Goal: Task Accomplishment & Management: Use online tool/utility

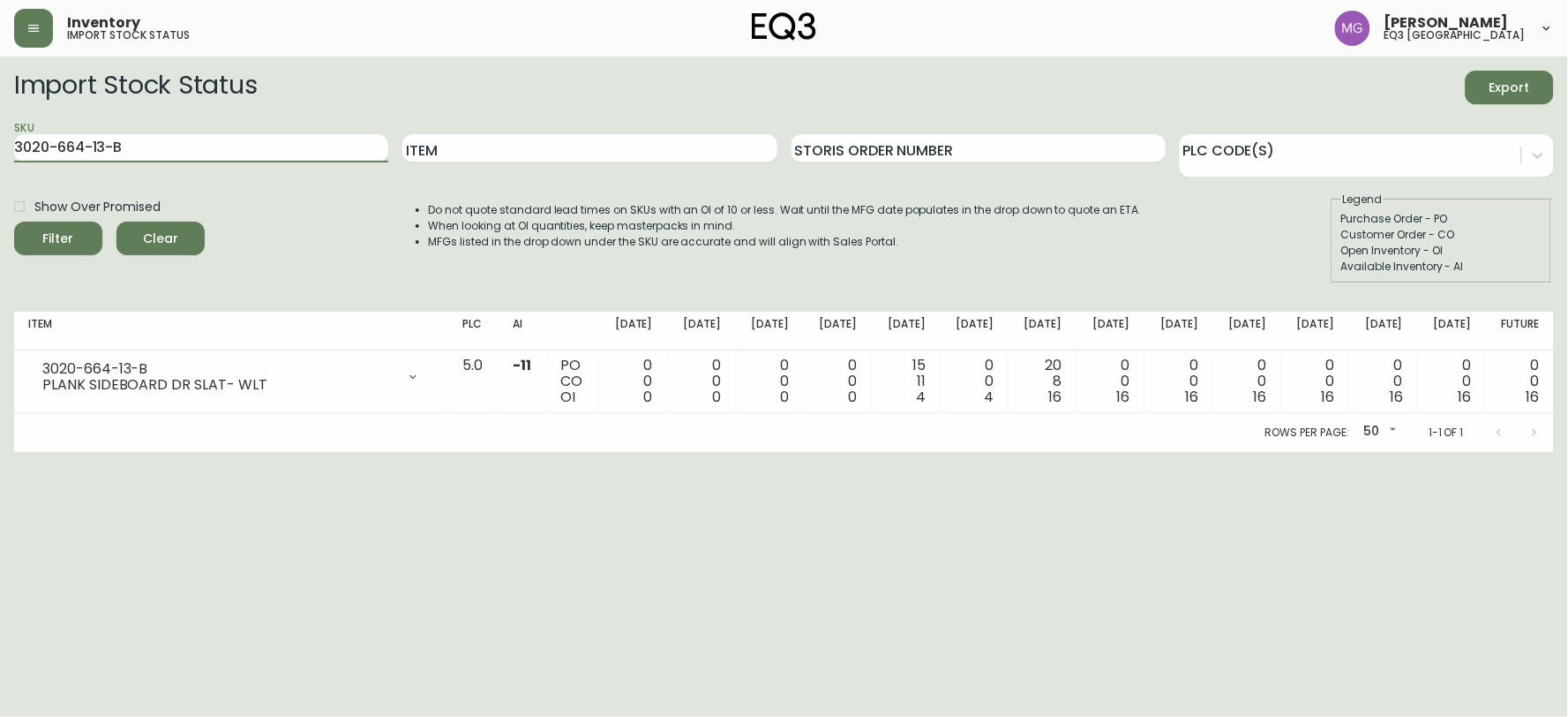
drag, startPoint x: 100, startPoint y: 145, endPoint x: 0, endPoint y: 151, distance: 100.2
click at [0, 151] on main "Import Stock Status Export SKU 3020-664-13-B Item Storis Order Number PLC Code(…" at bounding box center [784, 254] width 1568 height 396
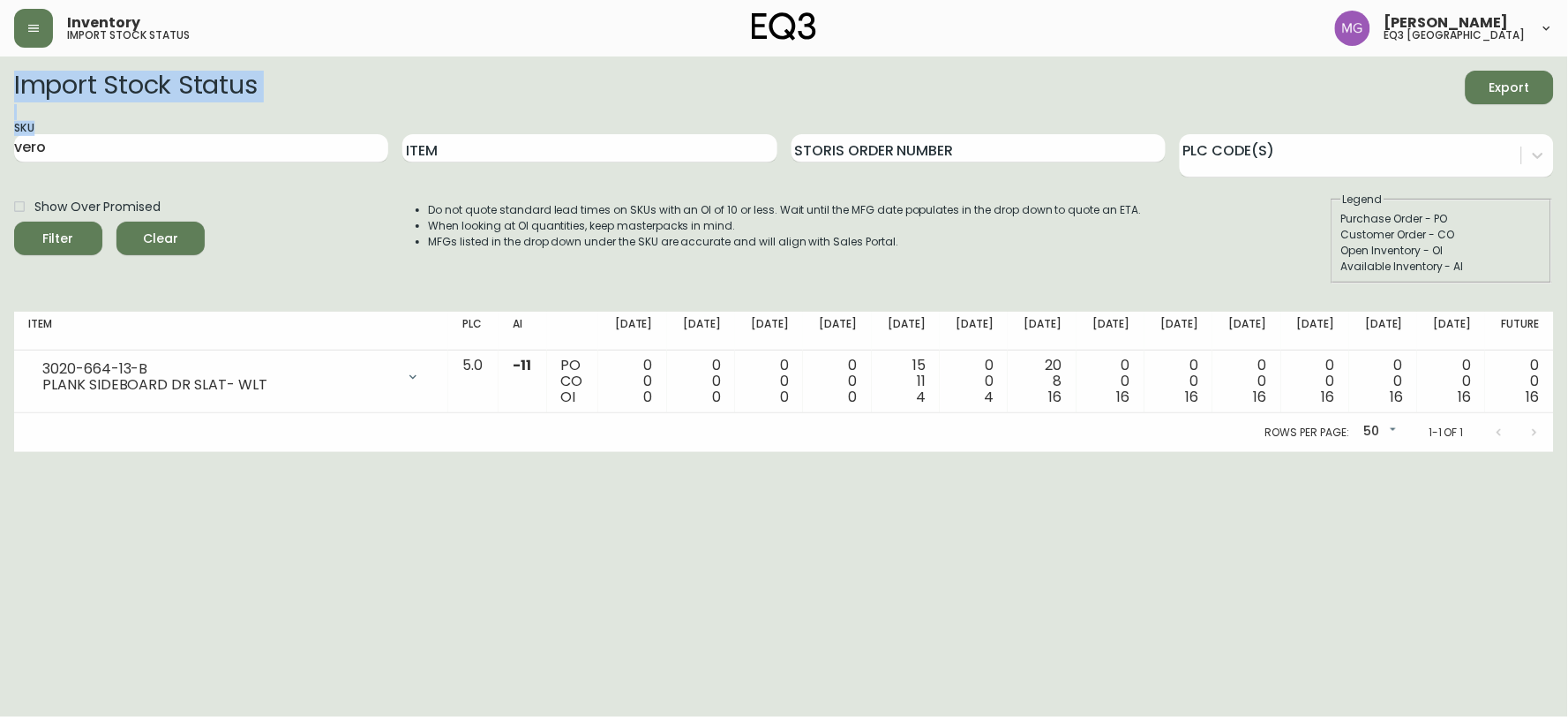
drag, startPoint x: 192, startPoint y: 128, endPoint x: 26, endPoint y: 130, distance: 166.0
click at [5, 115] on main "Import Stock Status Export SKU vero Item Storis Order Number PLC Code(s) Show O…" at bounding box center [784, 254] width 1568 height 396
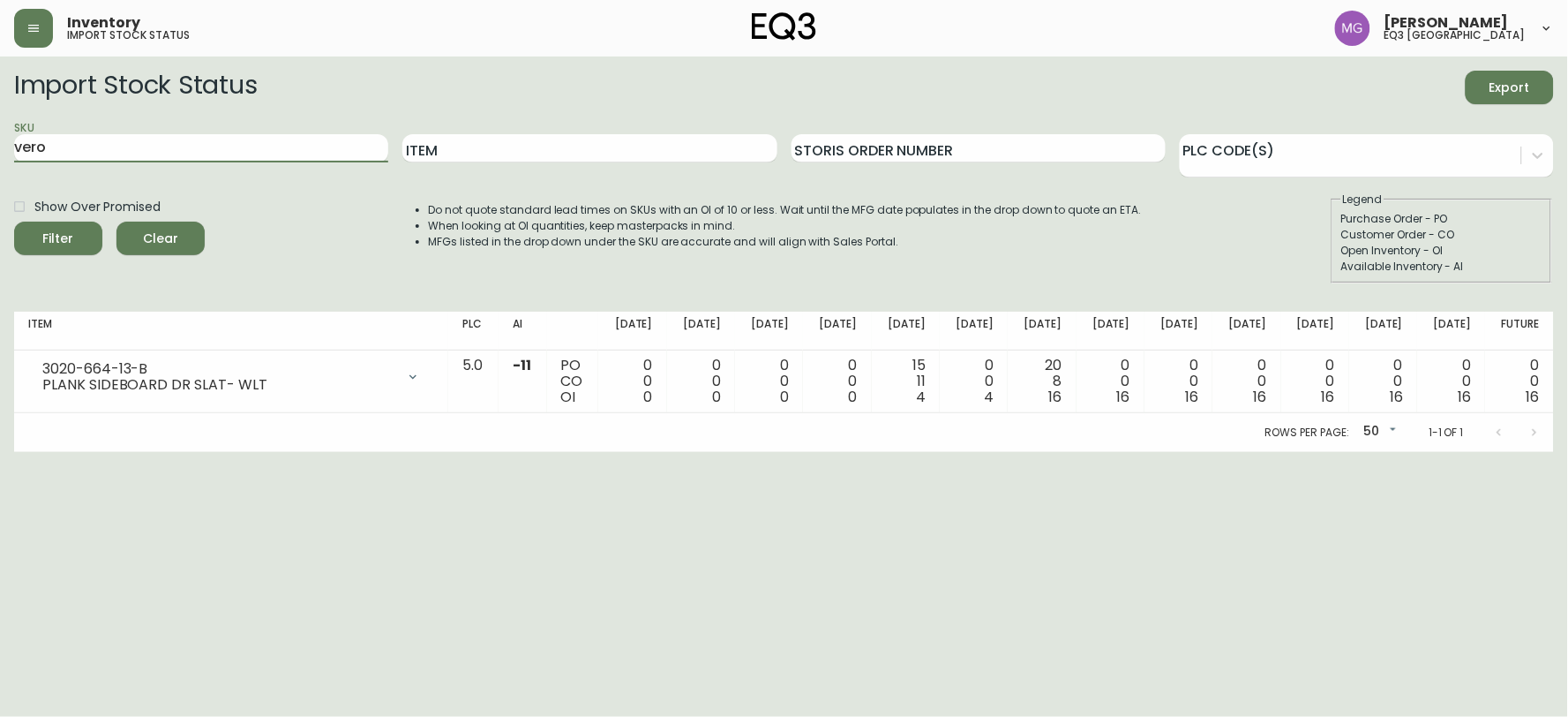
drag, startPoint x: 57, startPoint y: 142, endPoint x: 1, endPoint y: 138, distance: 56.1
click at [1, 138] on main "Import Stock Status Export SKU vero Item Storis Order Number PLC Code(s) Show O…" at bounding box center [784, 254] width 1568 height 396
paste input "[PHONE_NUMBER]"
type input "[PHONE_NUMBER]"
click at [15, 222] on button "Filter" at bounding box center [58, 238] width 88 height 34
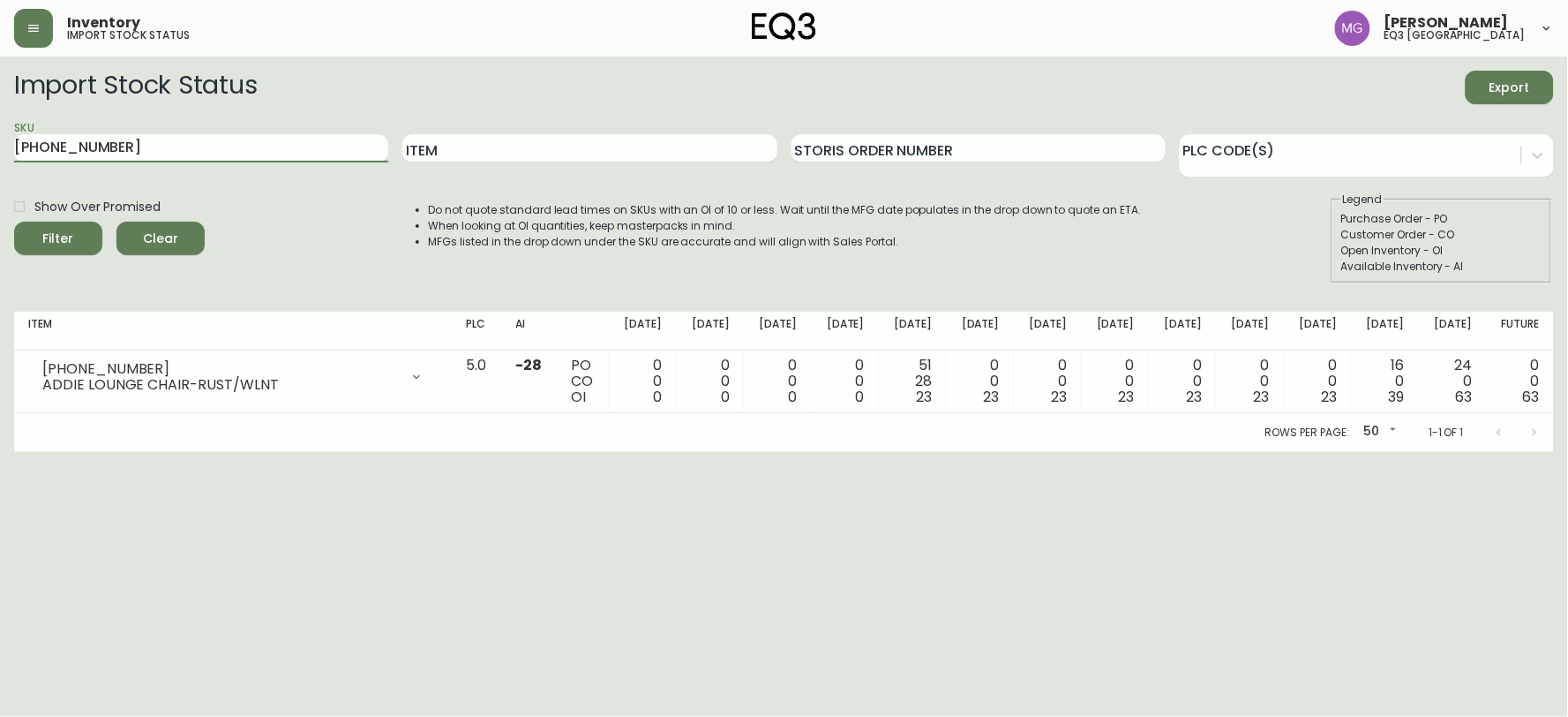
drag, startPoint x: 206, startPoint y: 146, endPoint x: 0, endPoint y: 171, distance: 207.5
click at [0, 171] on main "Import Stock Status Export SKU [PHONE_NUMBER] Item Storis Order Number PLC Code…" at bounding box center [784, 254] width 1568 height 396
click at [663, 144] on input "Item" at bounding box center [589, 148] width 374 height 28
type input "corsa"
click at [15, 222] on button "Filter" at bounding box center [58, 238] width 88 height 34
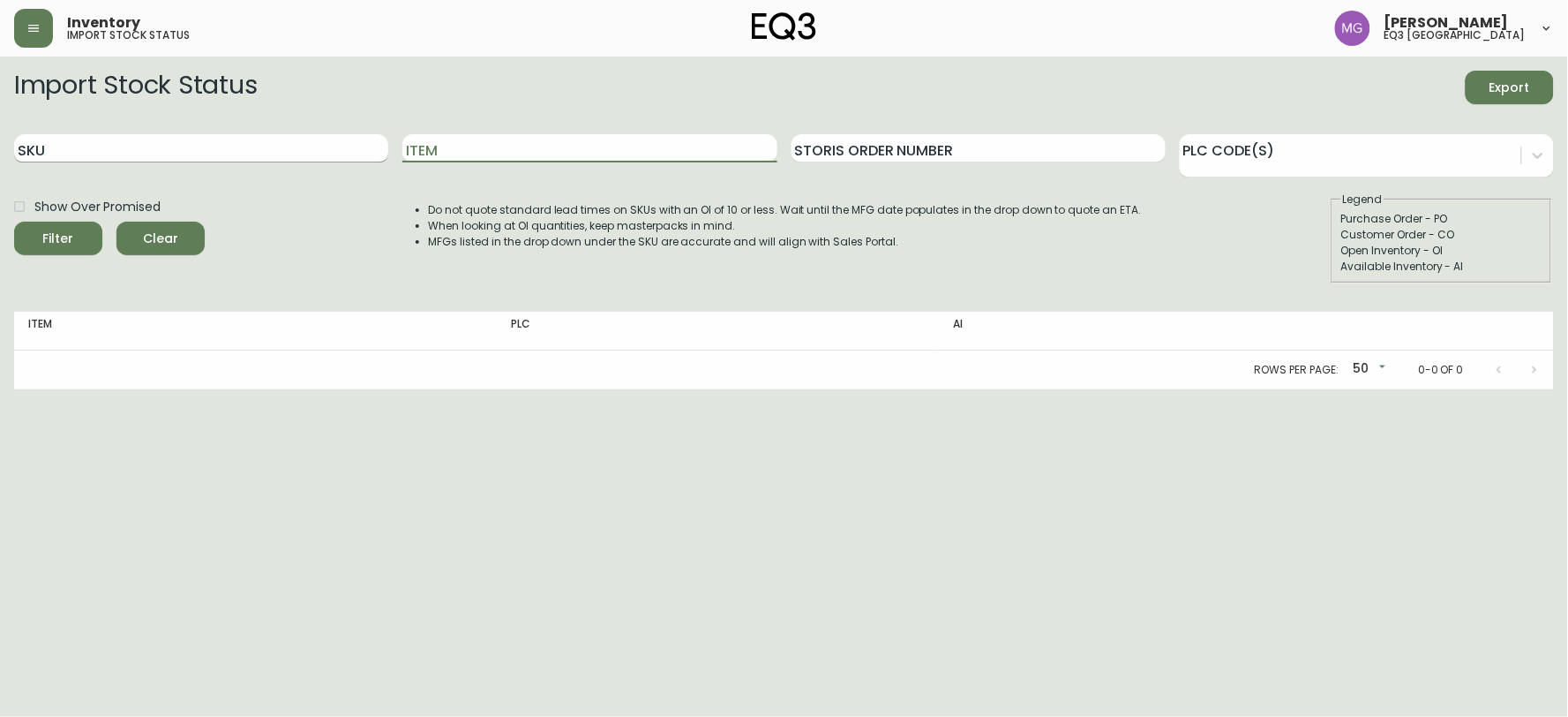
click at [247, 156] on input "SKU" at bounding box center [201, 148] width 374 height 28
paste input "[PHONE_NUMBER]"
type input "[PHONE_NUMBER]"
click at [15, 222] on button "Filter" at bounding box center [58, 238] width 88 height 34
